Goal: Task Accomplishment & Management: Use online tool/utility

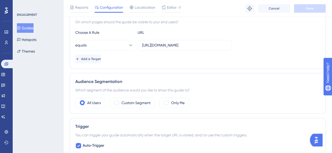
click at [31, 31] on button "Guides" at bounding box center [25, 28] width 17 height 10
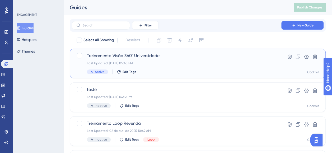
click at [180, 63] on div "Last Updated: 08 de out. de 2025 05:45 PM" at bounding box center [176, 63] width 179 height 4
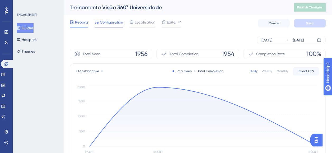
click at [106, 23] on span "Configuration" at bounding box center [111, 22] width 23 height 6
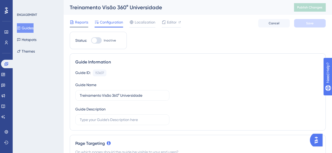
click at [74, 23] on icon at bounding box center [72, 22] width 4 height 4
